Goal: Transaction & Acquisition: Purchase product/service

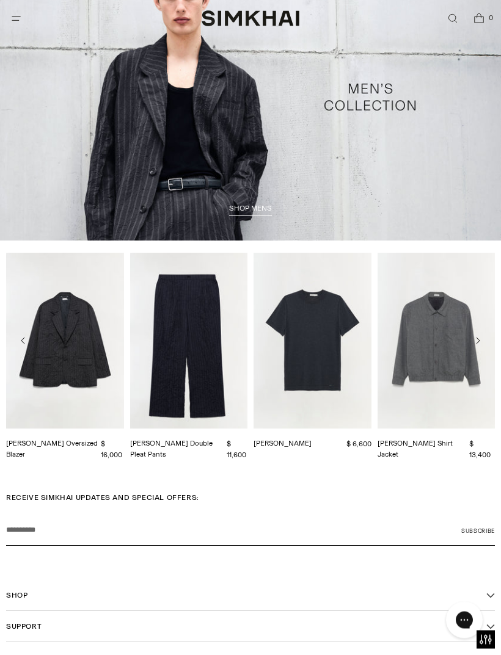
scroll to position [1815, 0]
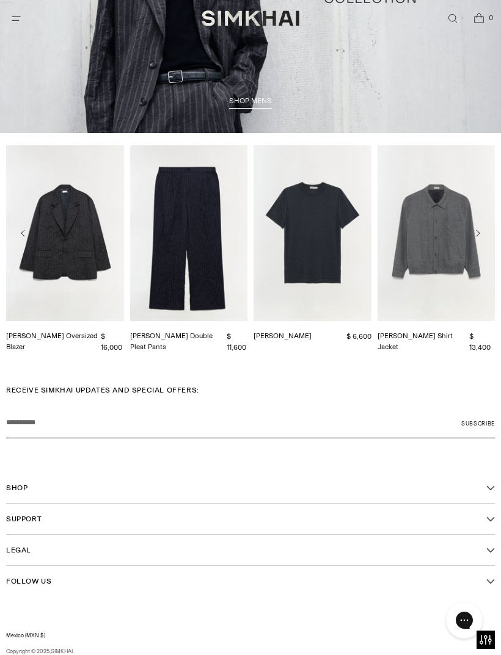
click at [478, 486] on button "Shop" at bounding box center [250, 487] width 488 height 31
click at [37, 654] on div "RECEIVE SIMKHAI UPDATES AND SPECIAL OFFERS: Your email Subscribe Shop Shop New …" at bounding box center [250, 551] width 488 height 332
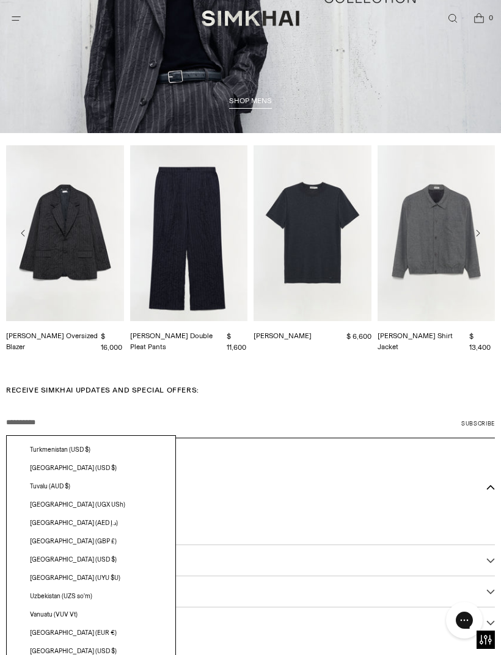
scroll to position [3387, 0]
click at [73, 545] on span "[GEOGRAPHIC_DATA] (GBP £)" at bounding box center [73, 542] width 87 height 10
click at [59, 555] on span "[GEOGRAPHIC_DATA] (USD $)" at bounding box center [73, 560] width 87 height 10
click at [62, 555] on span "[GEOGRAPHIC_DATA] (USD $)" at bounding box center [73, 560] width 87 height 10
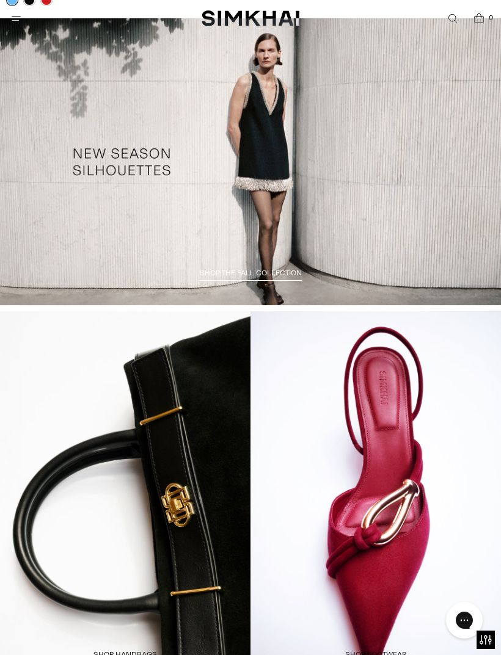
scroll to position [590, 0]
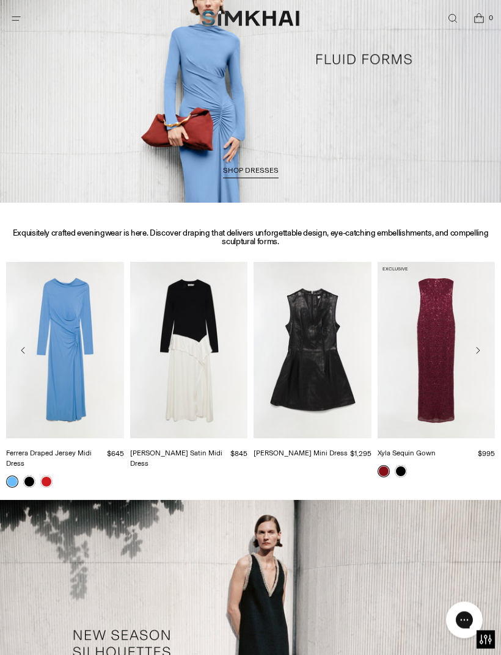
click at [17, 16] on icon "Open menu modal" at bounding box center [16, 18] width 13 height 10
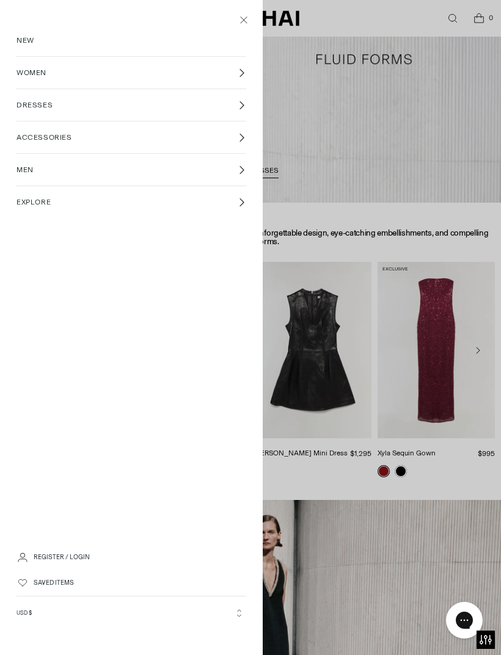
click at [59, 100] on link "DRESSES" at bounding box center [131, 105] width 230 height 32
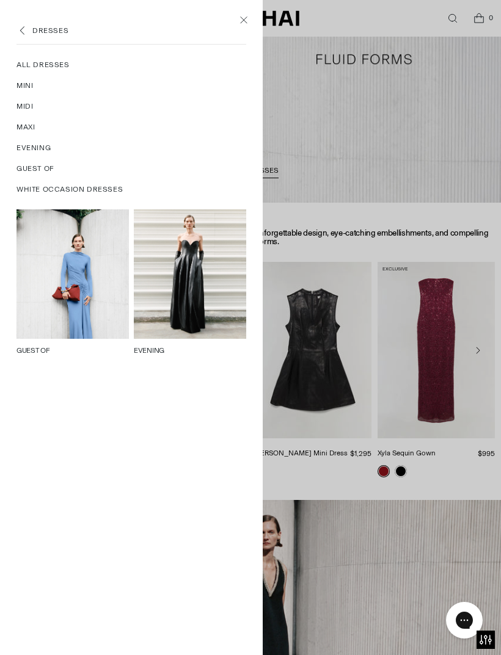
click at [34, 68] on span "All Dresses" at bounding box center [42, 64] width 53 height 11
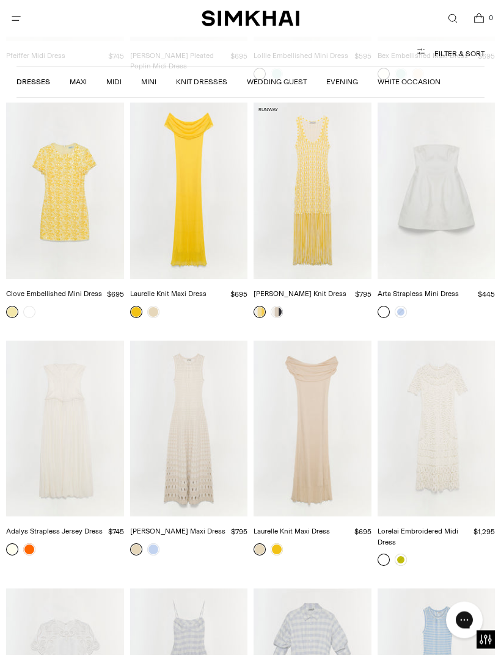
scroll to position [9721, 0]
click at [72, 341] on img "Adalys Strapless Jersey Dress" at bounding box center [65, 429] width 118 height 176
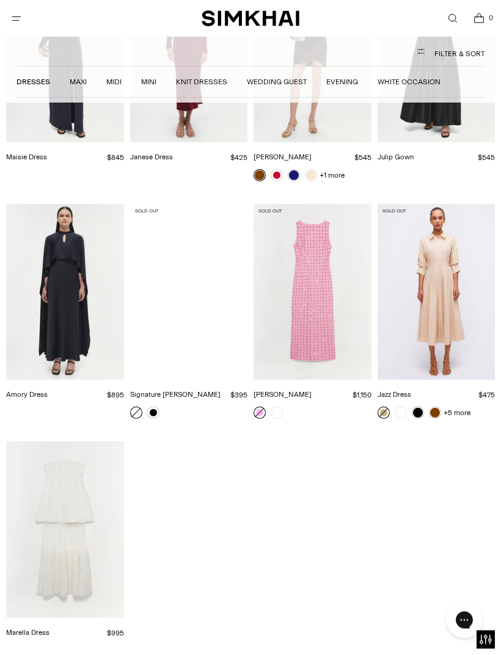
scroll to position [14978, 0]
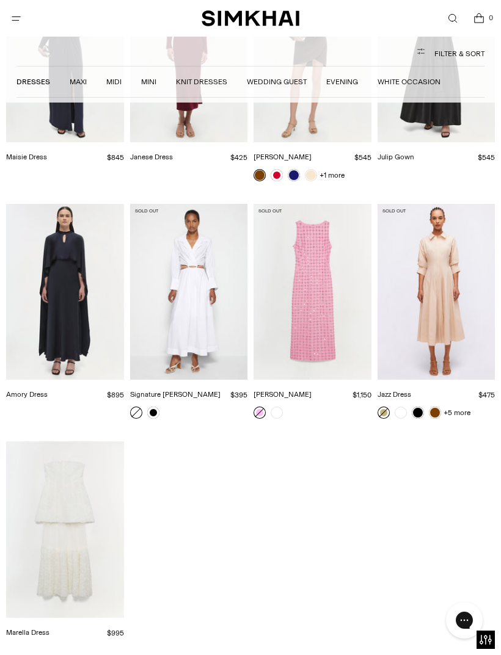
click at [79, 441] on img "Marella Dress" at bounding box center [65, 529] width 118 height 176
